Goal: Task Accomplishment & Management: Manage account settings

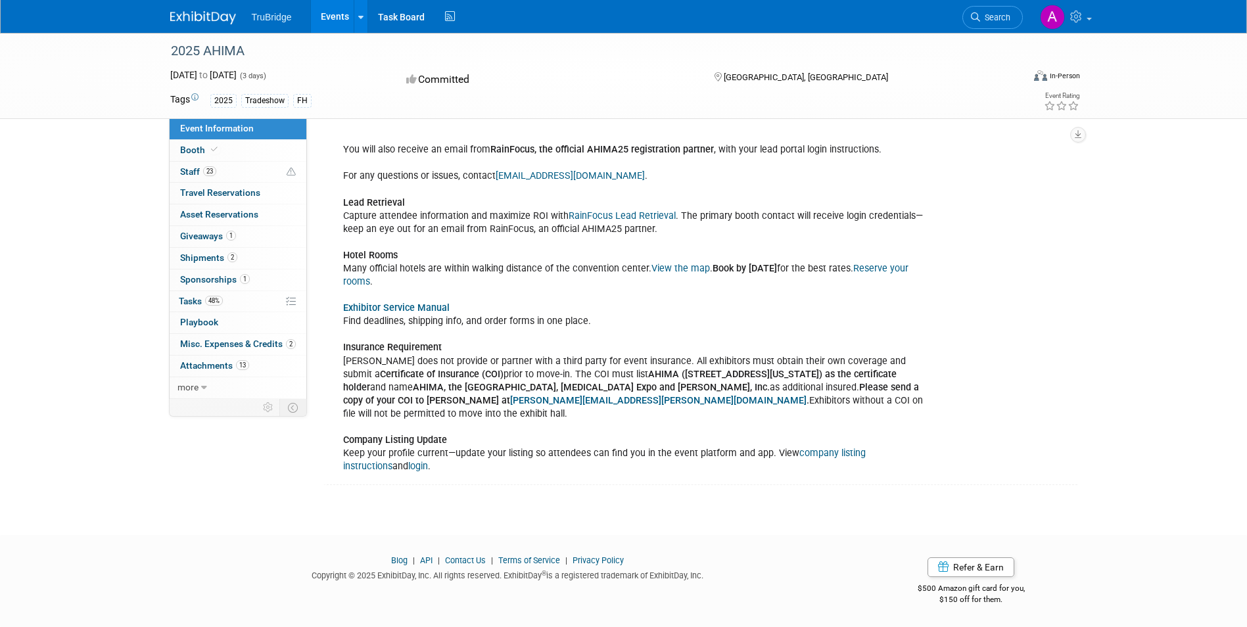
scroll to position [1788, 0]
click at [206, 191] on span "Travel Reservations 0" at bounding box center [220, 192] width 80 height 11
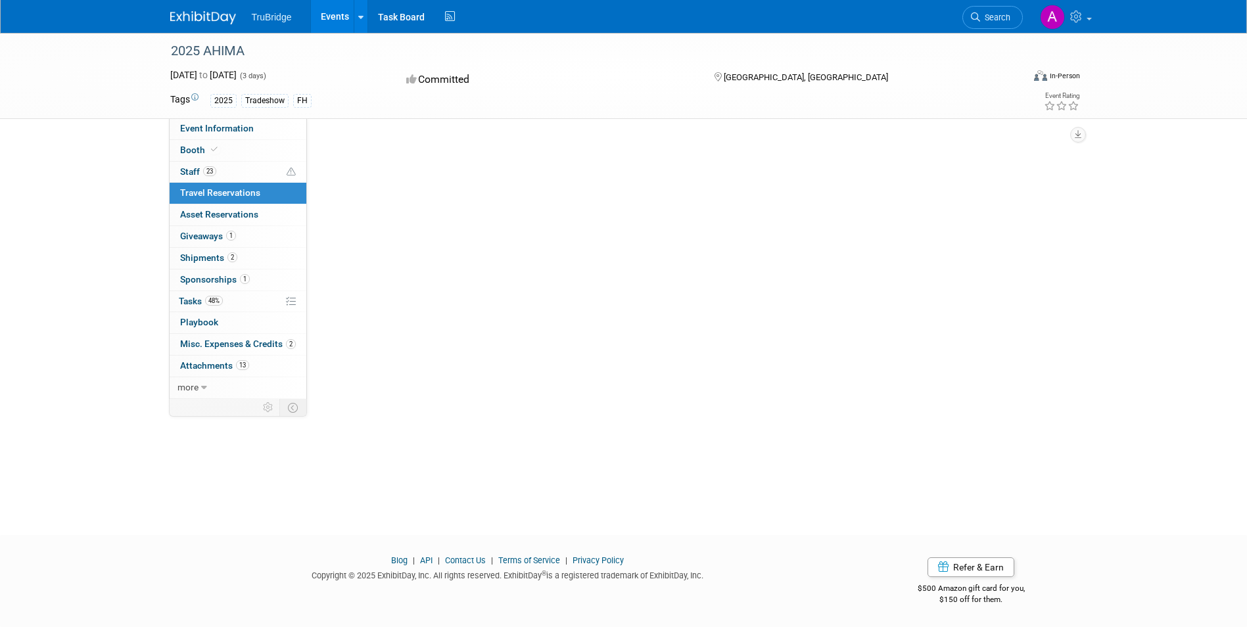
scroll to position [0, 0]
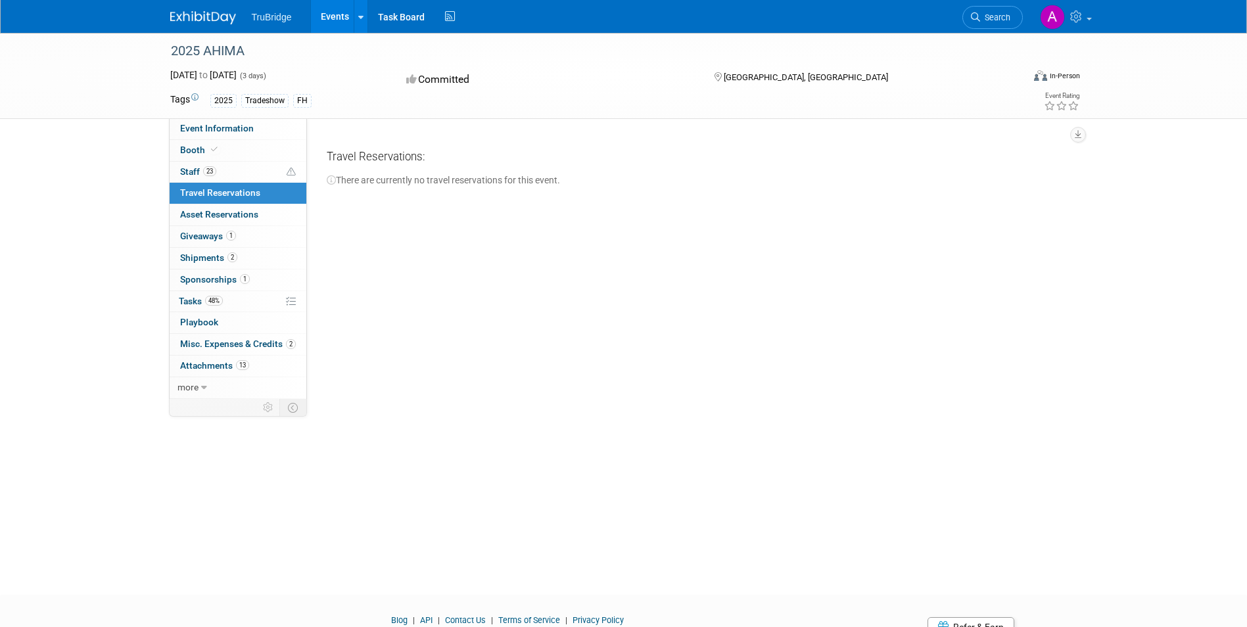
click at [206, 191] on span "Travel Reservations 0" at bounding box center [220, 192] width 80 height 11
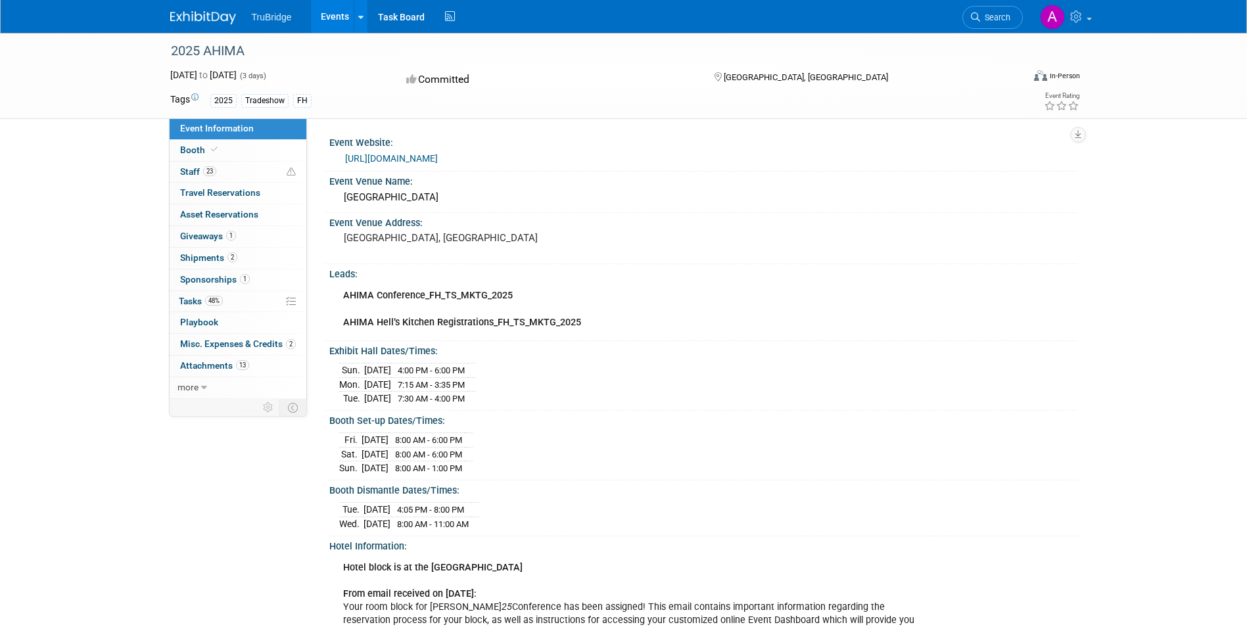
click at [840, 260] on div "Event Venue Address: [GEOGRAPHIC_DATA], [GEOGRAPHIC_DATA]" at bounding box center [700, 238] width 754 height 51
